Goal: Find contact information: Find contact information

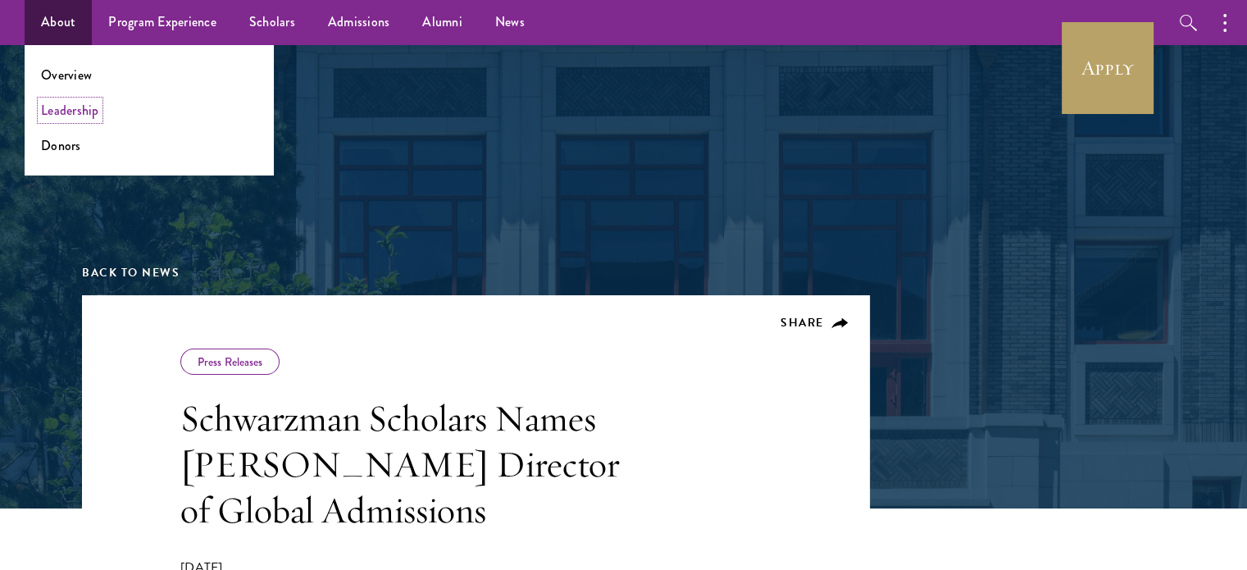
click at [69, 114] on link "Leadership" at bounding box center [70, 110] width 58 height 19
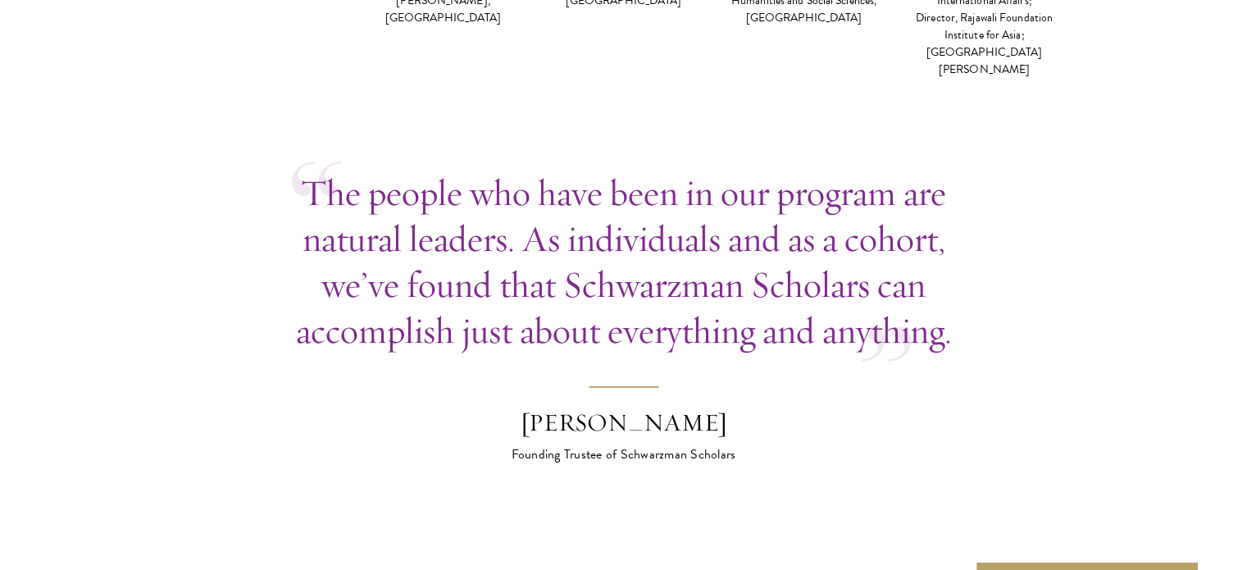
scroll to position [5754, 0]
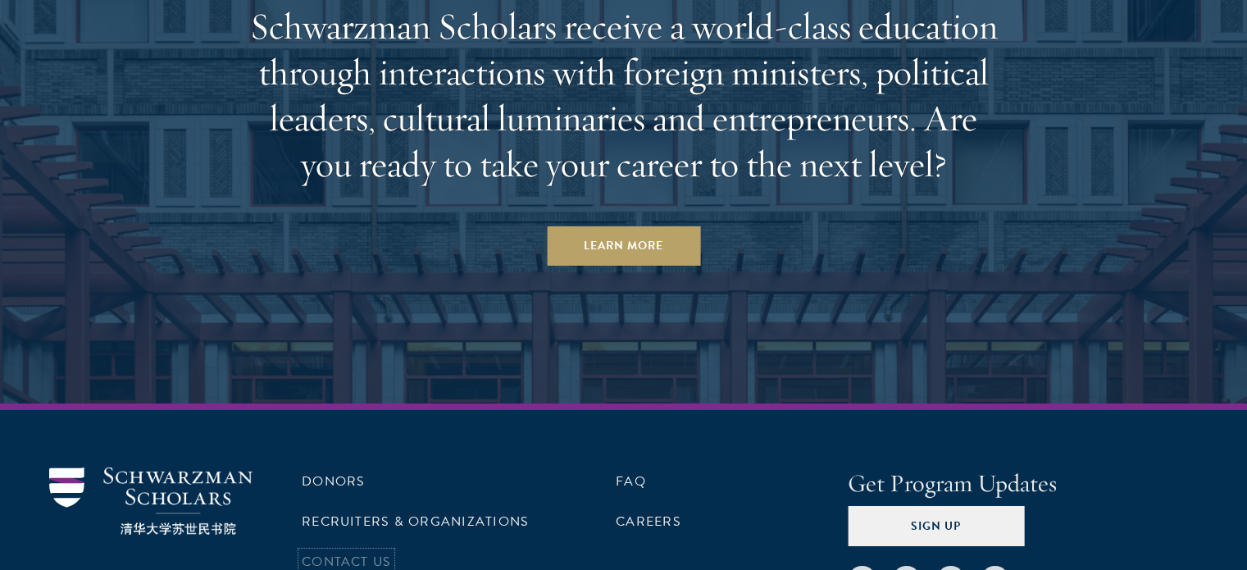
click at [325, 552] on link "Contact Us" at bounding box center [346, 562] width 89 height 20
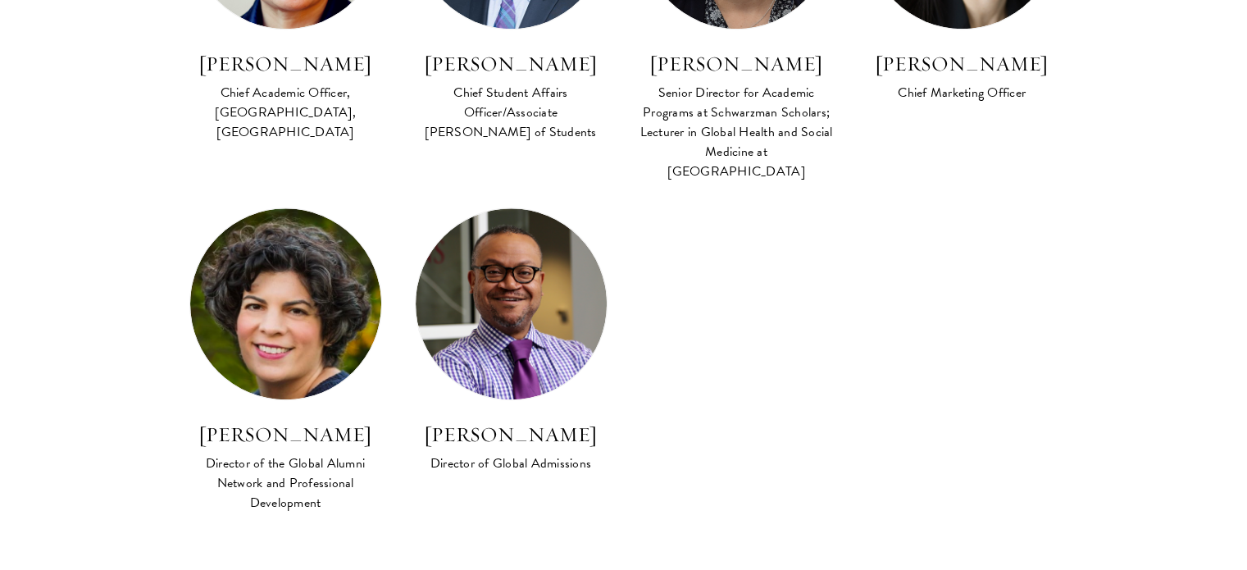
scroll to position [1586, 0]
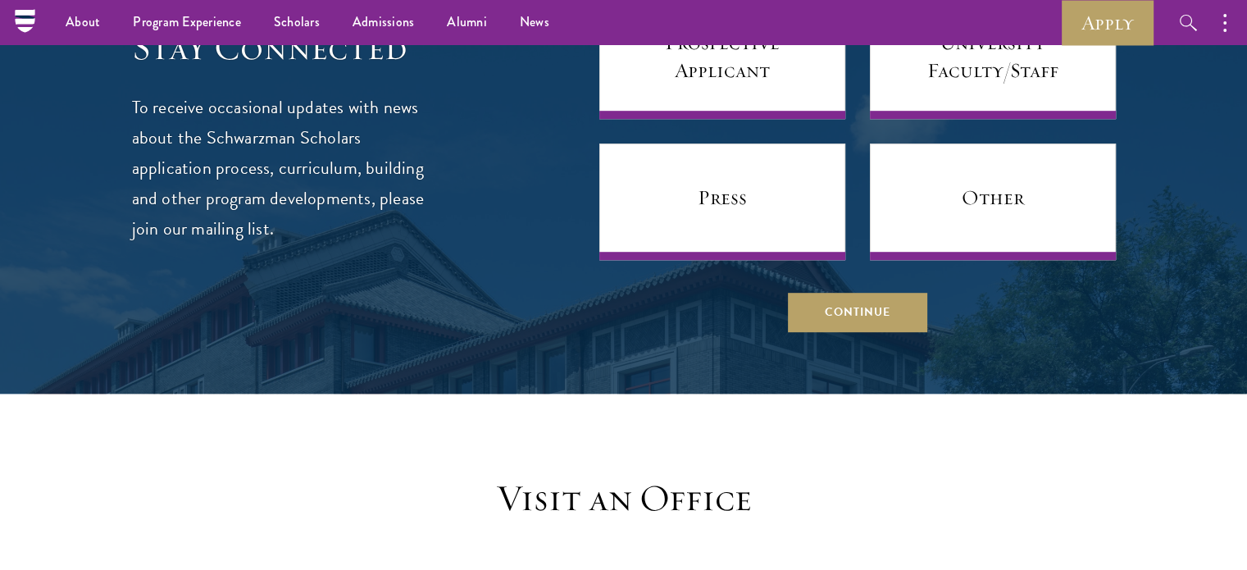
scroll to position [1053, 0]
